Goal: Check status: Check status

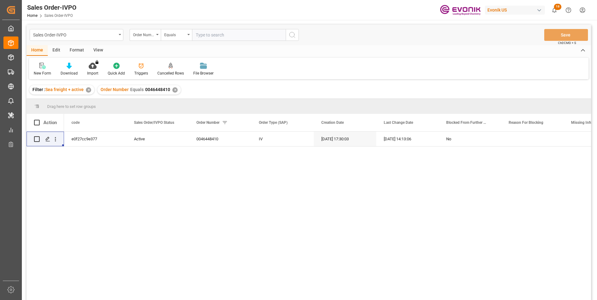
click at [216, 33] on input "text" at bounding box center [239, 35] width 94 height 12
paste input "0046474440"
type input "0046474440"
click at [289, 34] on icon "search button" at bounding box center [291, 34] width 7 height 7
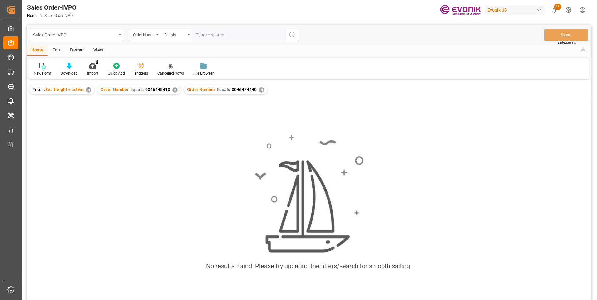
click at [173, 90] on div "✕" at bounding box center [174, 89] width 5 height 5
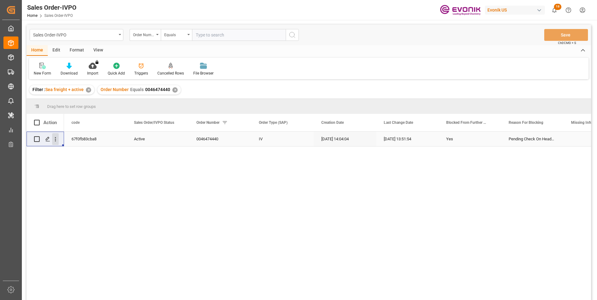
click at [54, 139] on icon "open menu" at bounding box center [55, 139] width 7 height 7
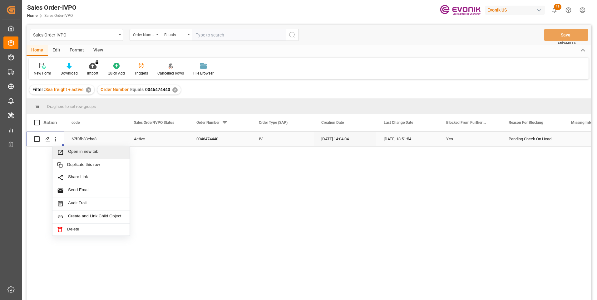
click at [77, 154] on span "Open in new tab" at bounding box center [96, 152] width 57 height 7
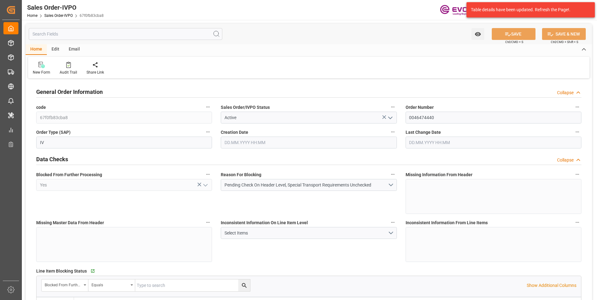
type input "BRSSZ"
type input "0"
type input "1"
type input "2"
type input "19798"
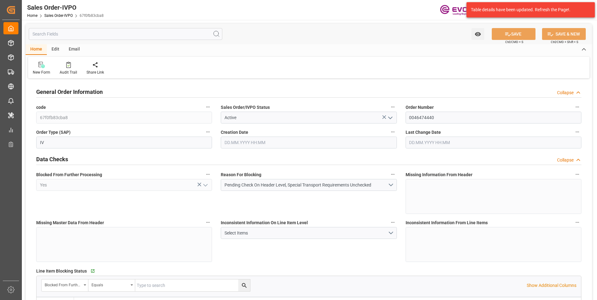
type input "0"
type input "17000"
type input "30"
type input "22.09.2025 14:04"
type input "29.09.2025 13:51"
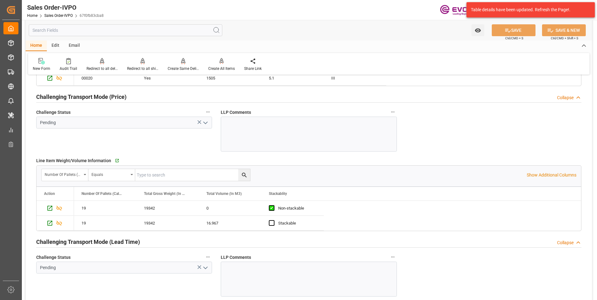
scroll to position [780, 0]
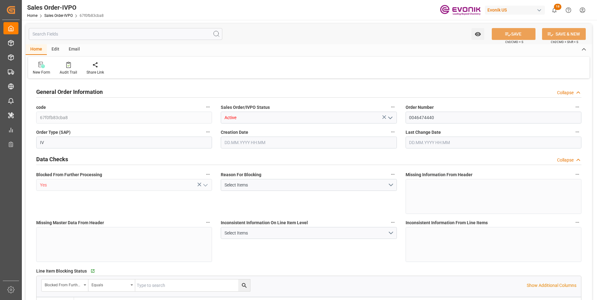
type input "BRSSZ"
type input "0"
type input "1"
type input "2"
type input "19798"
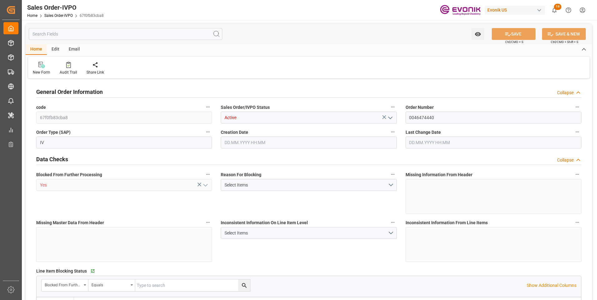
type input "0"
type input "17000"
type input "30"
type input "22.09.2025 14:04"
type input "29.09.2025 13:51"
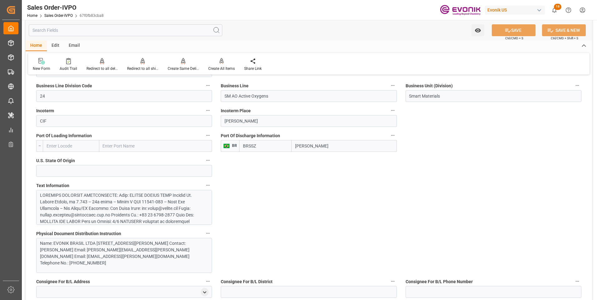
scroll to position [281, 0]
